Goal: Transaction & Acquisition: Purchase product/service

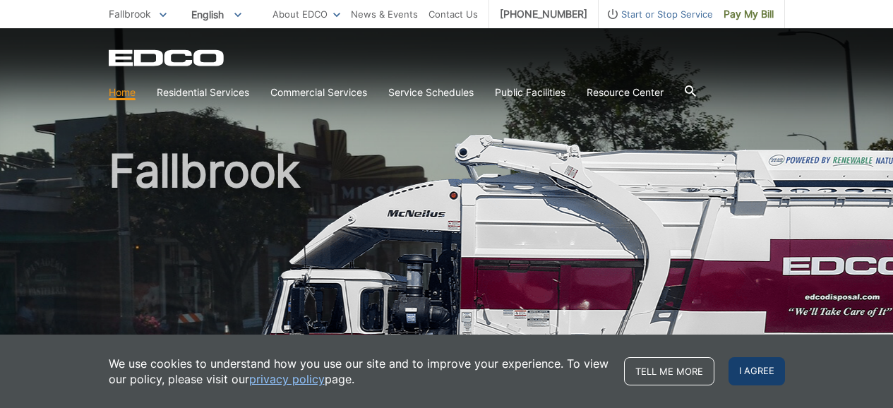
click at [763, 366] on span "I agree" at bounding box center [756, 371] width 56 height 28
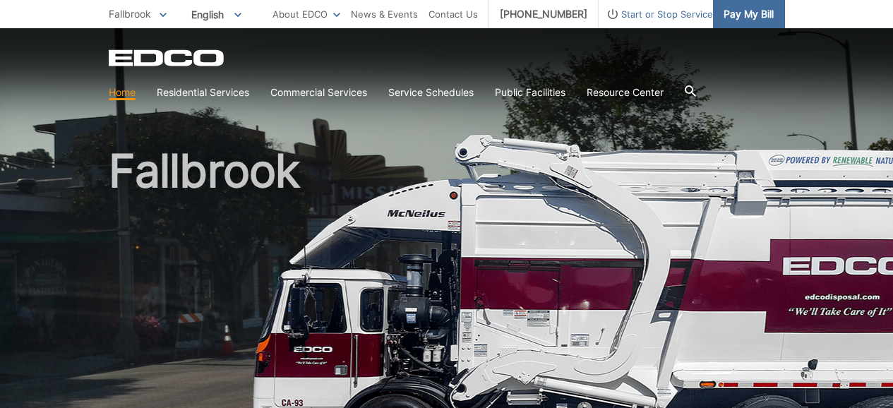
click at [752, 8] on span "Pay My Bill" at bounding box center [748, 14] width 50 height 16
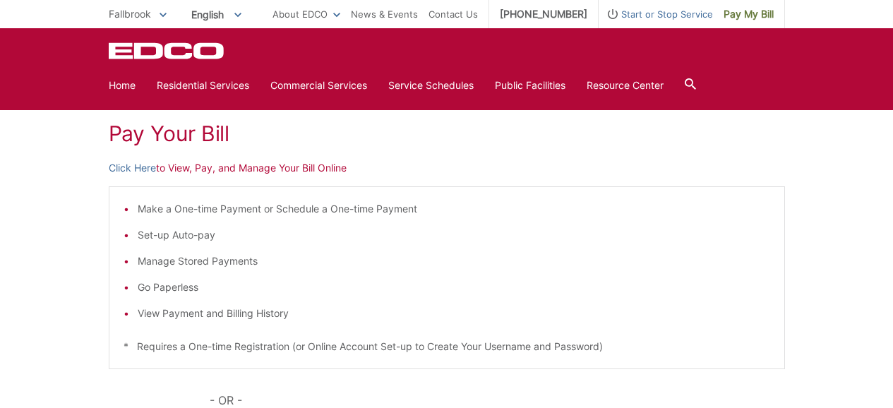
scroll to position [186, 0]
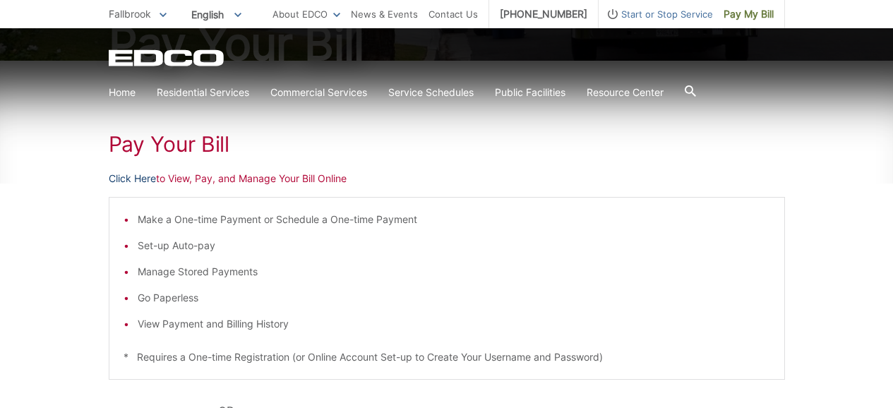
click at [150, 179] on link "Click Here" at bounding box center [132, 179] width 47 height 16
